Goal: Find specific page/section: Find specific page/section

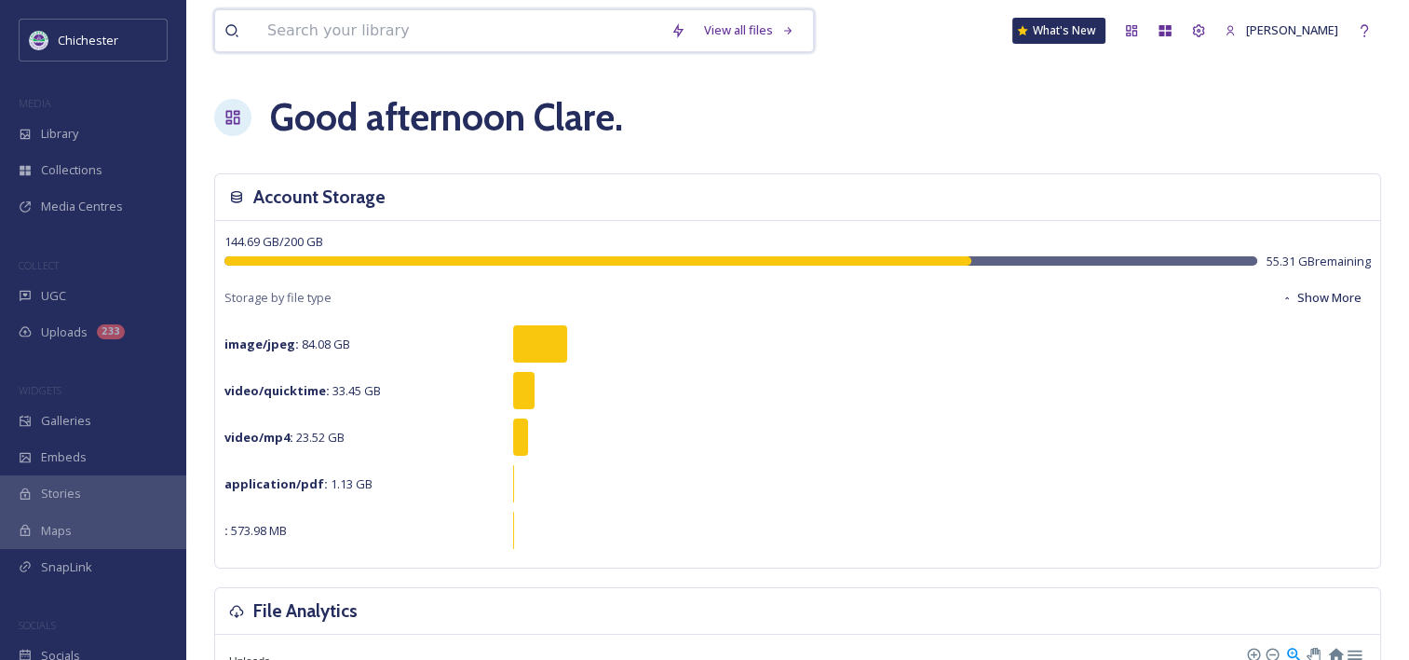
click at [610, 28] on input at bounding box center [459, 30] width 403 height 41
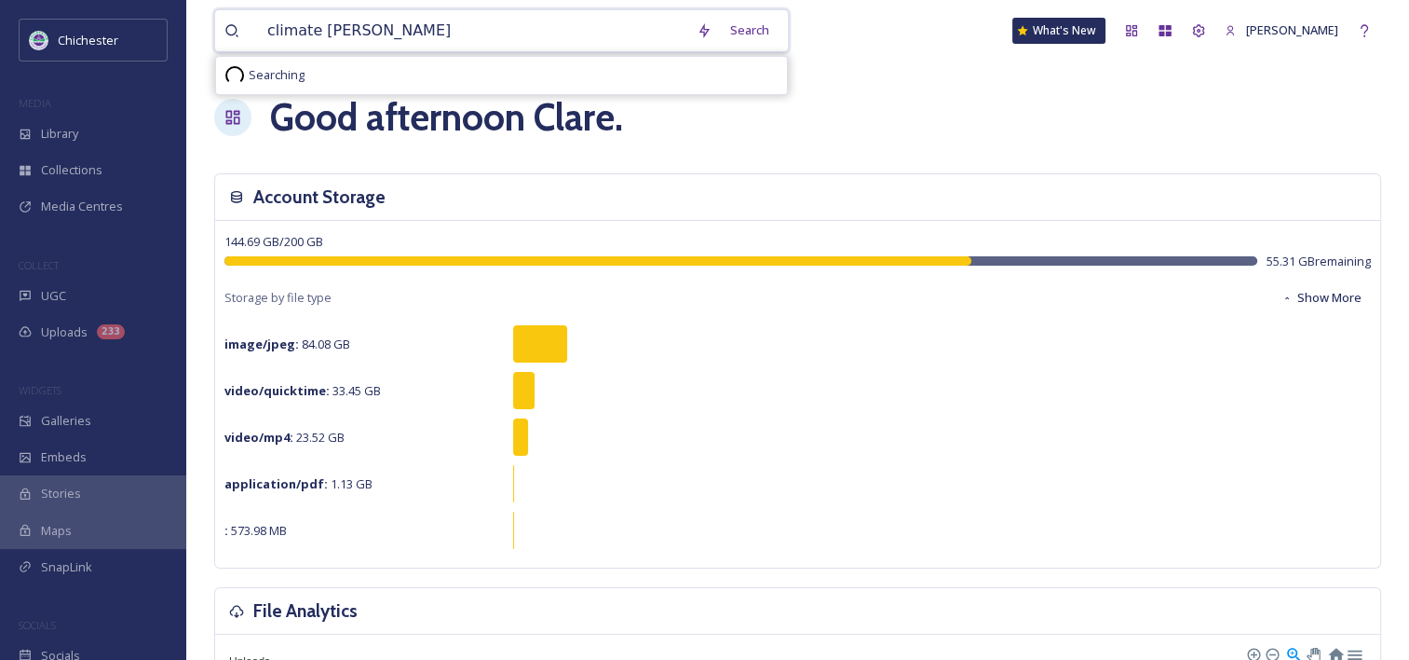
type input "climate change"
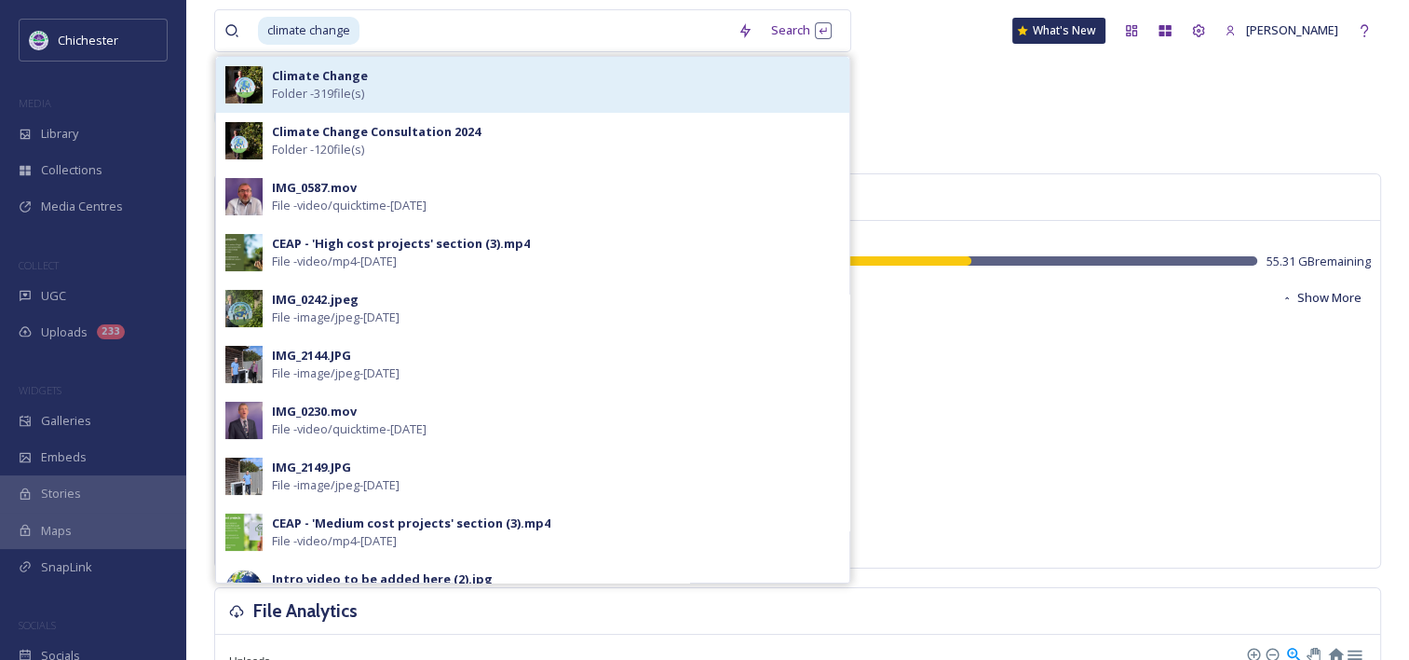
click at [314, 82] on strong "Climate Change" at bounding box center [320, 75] width 96 height 17
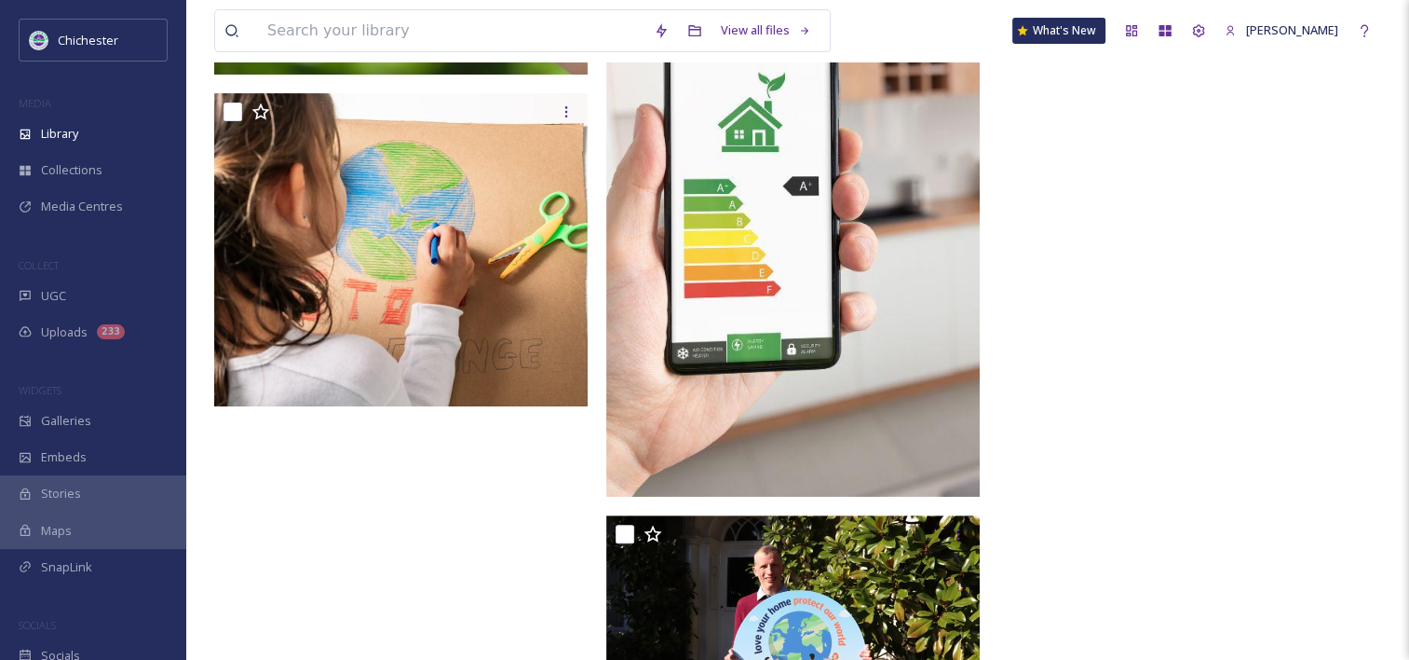
scroll to position [745, 0]
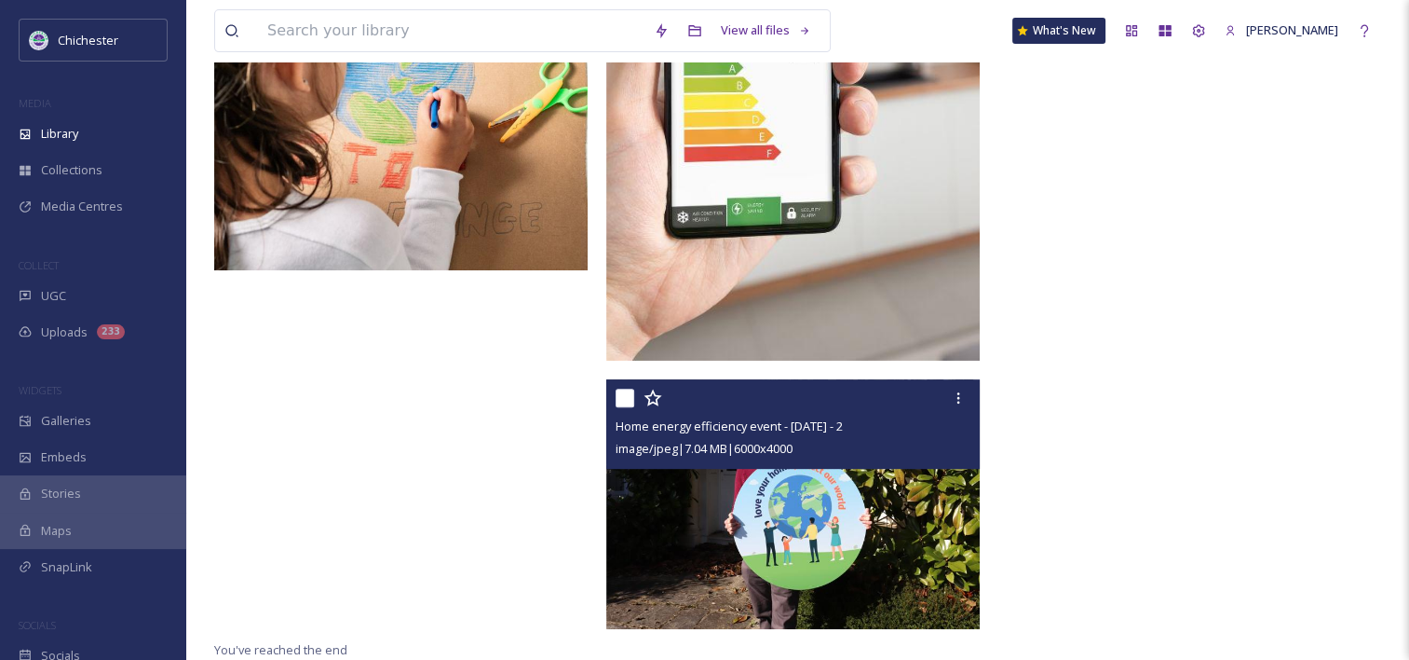
click at [861, 546] on img at bounding box center [793, 504] width 374 height 250
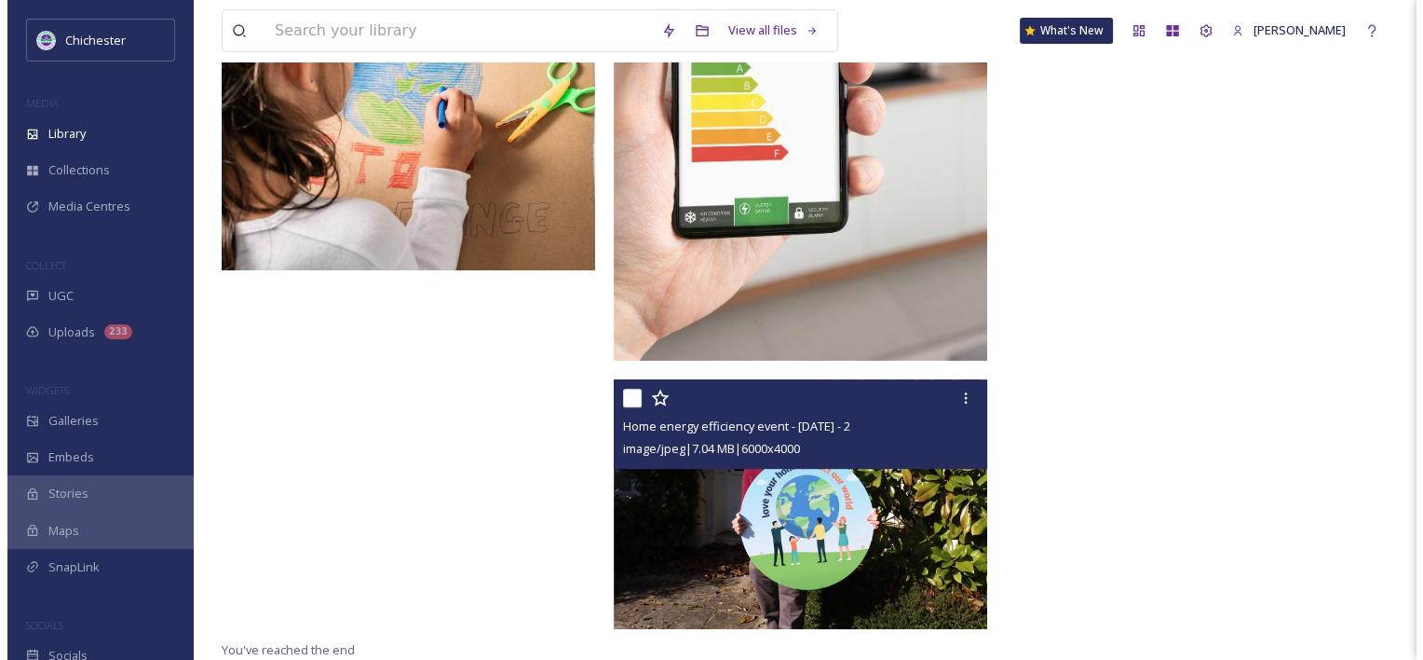
scroll to position [477, 0]
